Goal: Information Seeking & Learning: Learn about a topic

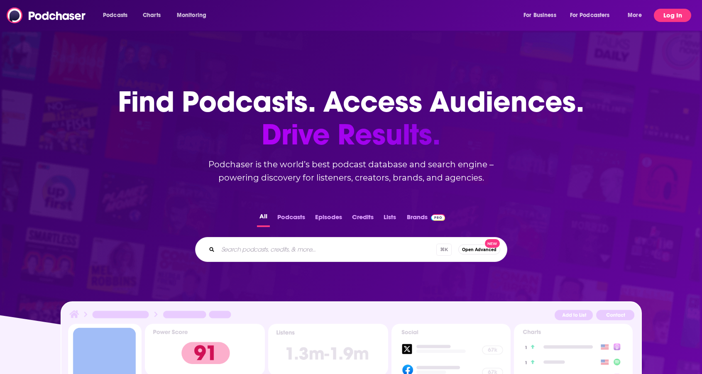
click at [667, 15] on button "Log In" at bounding box center [672, 15] width 37 height 13
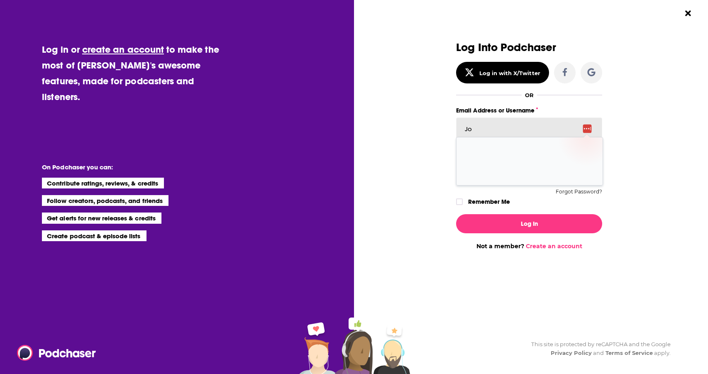
type input "J"
type input "[PERSON_NAME][EMAIL_ADDRESS][DOMAIN_NAME]"
click at [529, 223] on button "Log In" at bounding box center [529, 223] width 146 height 19
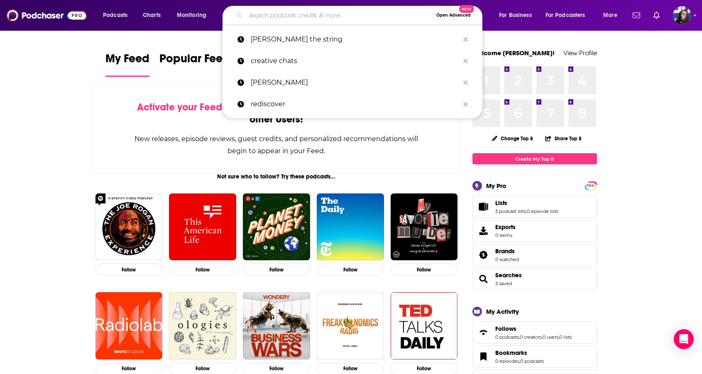
click at [258, 15] on input "Search podcasts, credits, & more..." at bounding box center [338, 15] width 187 height 13
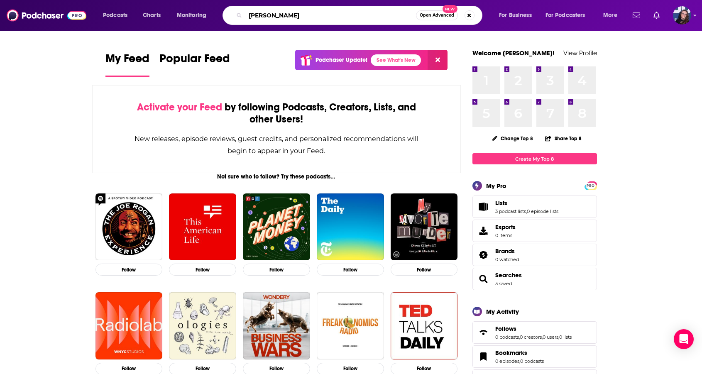
type input "[PERSON_NAME]"
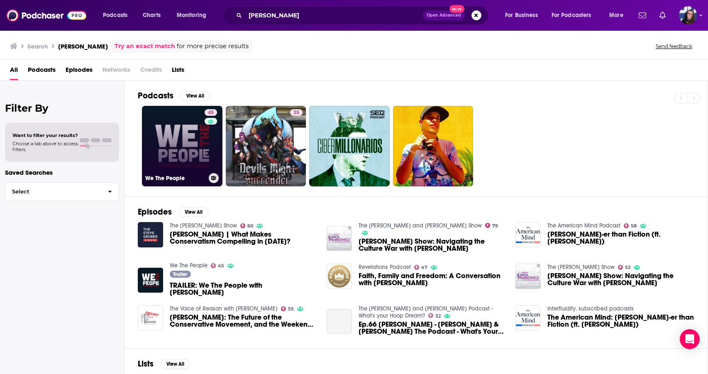
click at [173, 150] on link "45 We The People" at bounding box center [182, 146] width 81 height 81
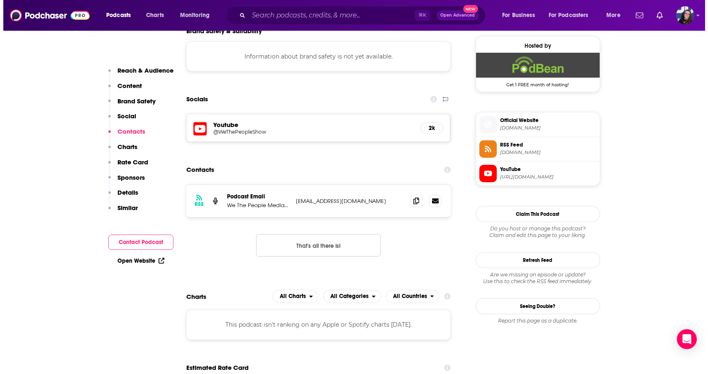
scroll to position [448, 0]
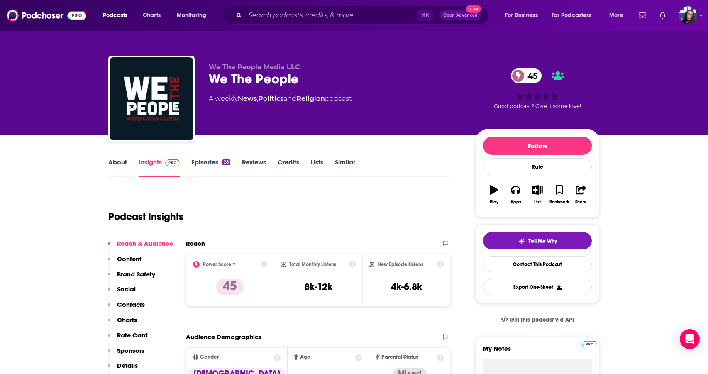
scroll to position [0, 0]
click at [208, 99] on div "We The People Media LLC We The People 45 A weekly News , Politics and Religion …" at bounding box center [353, 101] width 491 height 90
drag, startPoint x: 210, startPoint y: 99, endPoint x: 361, endPoint y: 94, distance: 151.2
click at [361, 94] on div "A weekly News , Politics and Religion podcast" at bounding box center [335, 99] width 253 height 10
click at [125, 160] on link "About" at bounding box center [117, 167] width 19 height 19
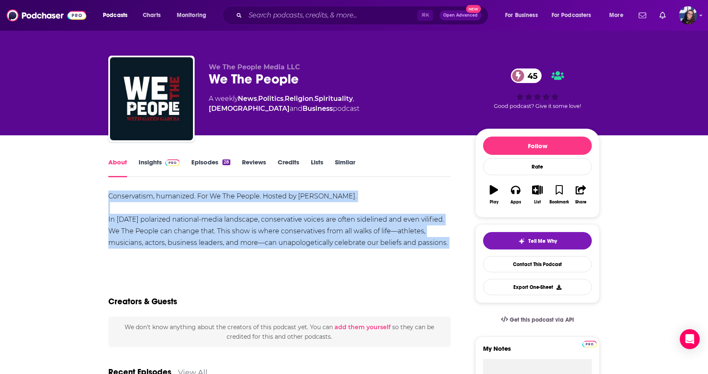
drag, startPoint x: 107, startPoint y: 220, endPoint x: 360, endPoint y: 252, distance: 255.2
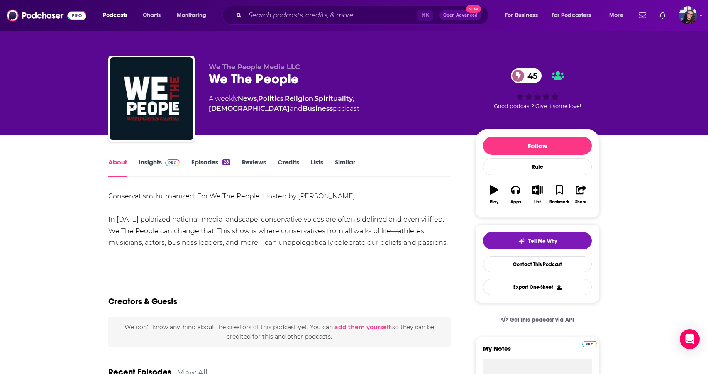
click at [200, 240] on div "Conservatism, humanized. For We The People. Hosted by [PERSON_NAME]. In [DATE] …" at bounding box center [279, 219] width 342 height 58
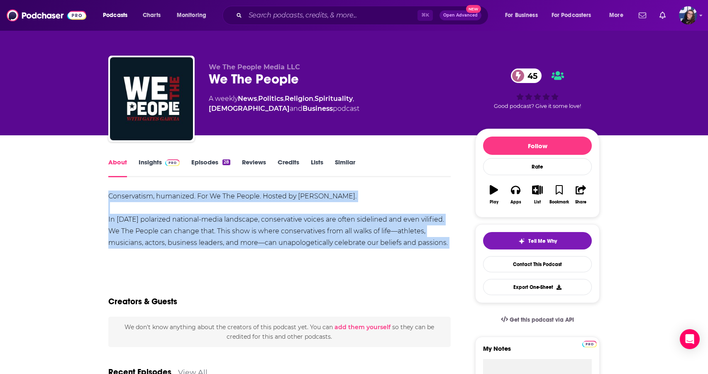
drag, startPoint x: 107, startPoint y: 219, endPoint x: 144, endPoint y: 249, distance: 47.5
copy div "Conservatism, humanized. For We The People. Hosted by [PERSON_NAME]. In [DATE] …"
